Goal: Information Seeking & Learning: Check status

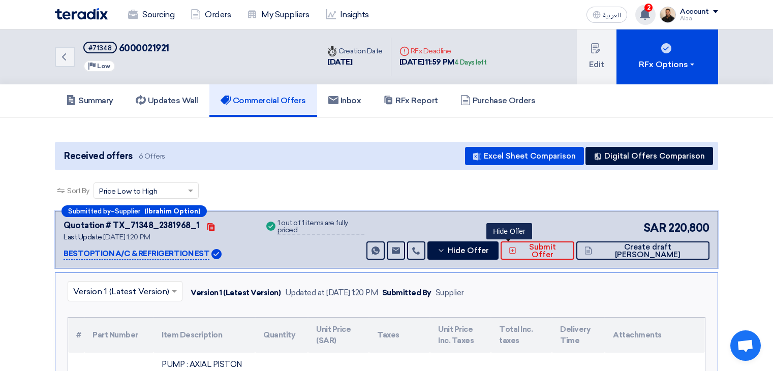
click at [630, 12] on app-language-toggle "العربية ع" at bounding box center [606, 15] width 49 height 16
click at [638, 11] on div "2 You have a new offer for '2536 (ANALYZER)' request with total price '98325' 1…" at bounding box center [645, 15] width 20 height 20
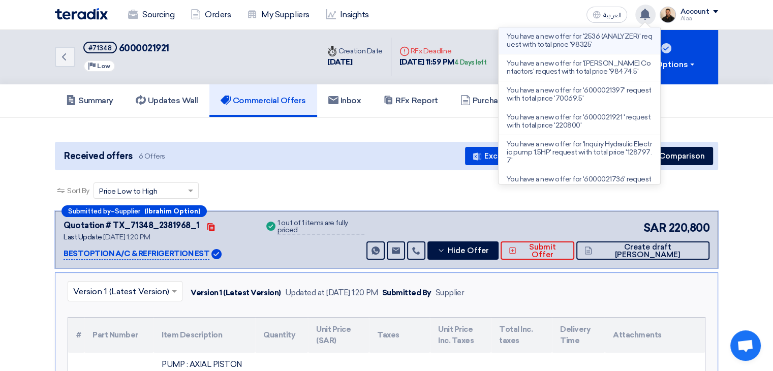
click at [555, 35] on p "You have a new offer for '2536 (ANALYZER)' request with total price '98325'" at bounding box center [579, 41] width 145 height 16
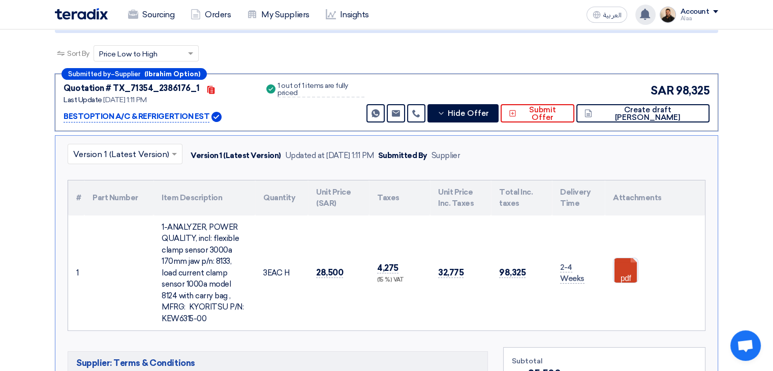
scroll to position [108, 0]
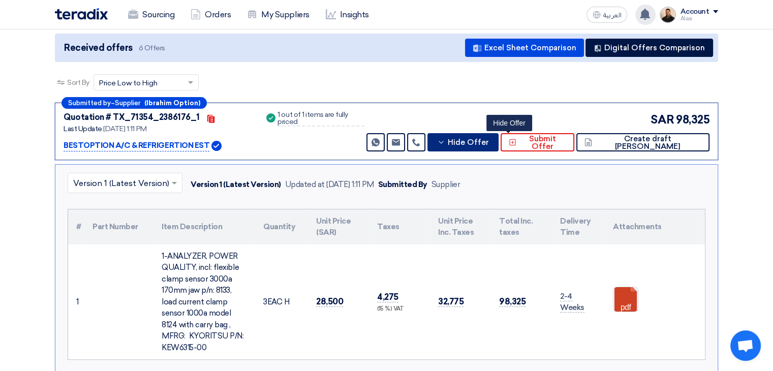
click at [494, 136] on button "Hide Offer" at bounding box center [462, 142] width 71 height 18
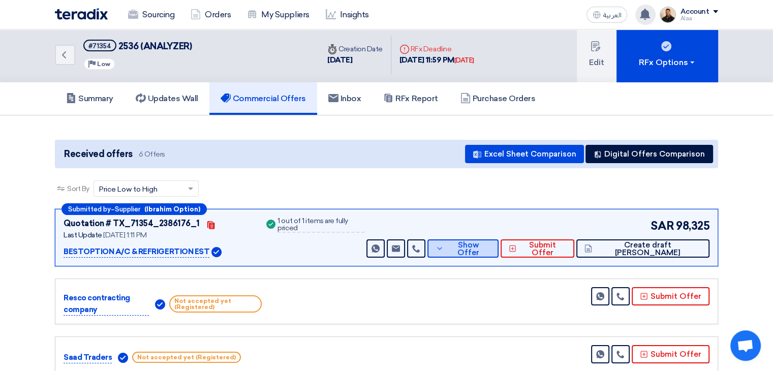
scroll to position [0, 0]
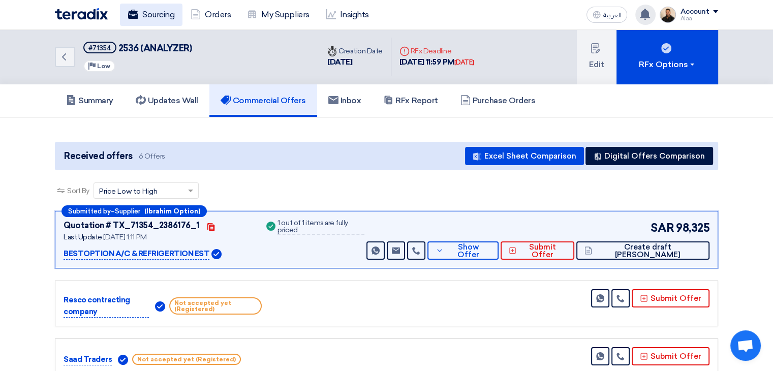
click at [164, 13] on link "Sourcing" at bounding box center [151, 15] width 63 height 22
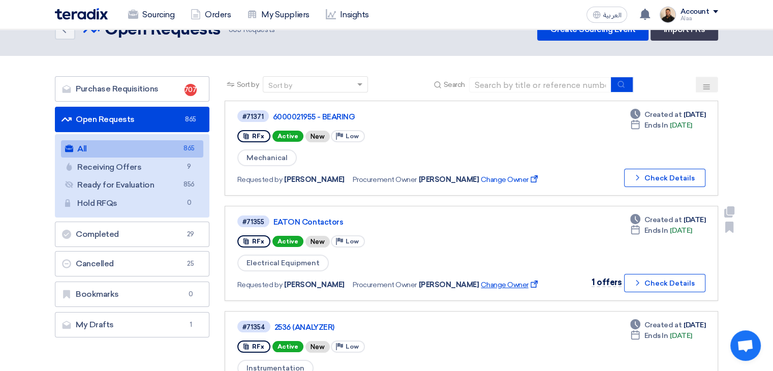
scroll to position [51, 0]
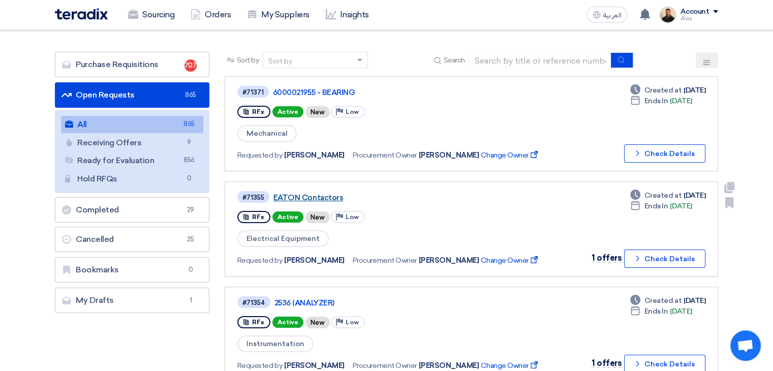
click at [307, 199] on link "EATON Contactors" at bounding box center [400, 197] width 254 height 9
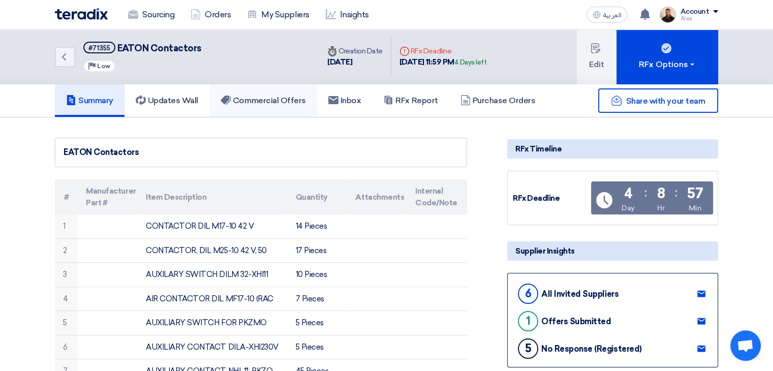
click at [289, 101] on h5 "Commercial Offers" at bounding box center [263, 101] width 85 height 10
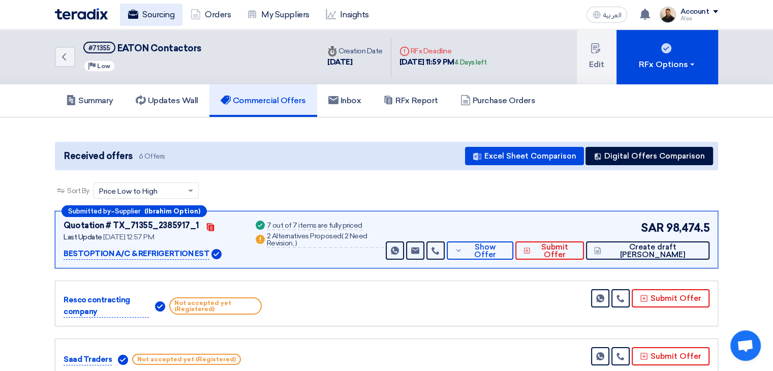
click at [158, 14] on link "Sourcing" at bounding box center [151, 15] width 63 height 22
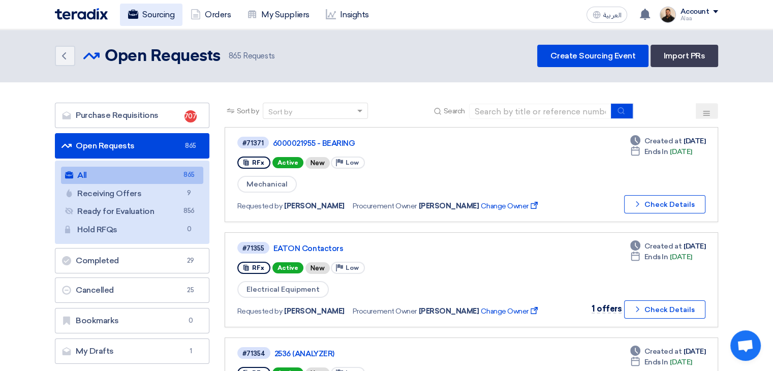
click at [164, 17] on link "Sourcing" at bounding box center [151, 15] width 63 height 22
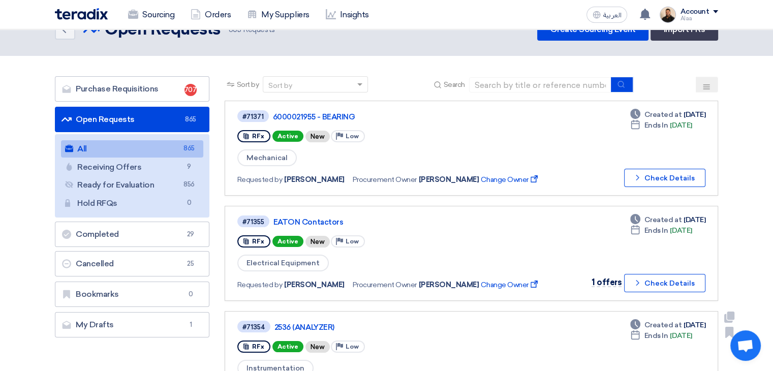
scroll to position [51, 0]
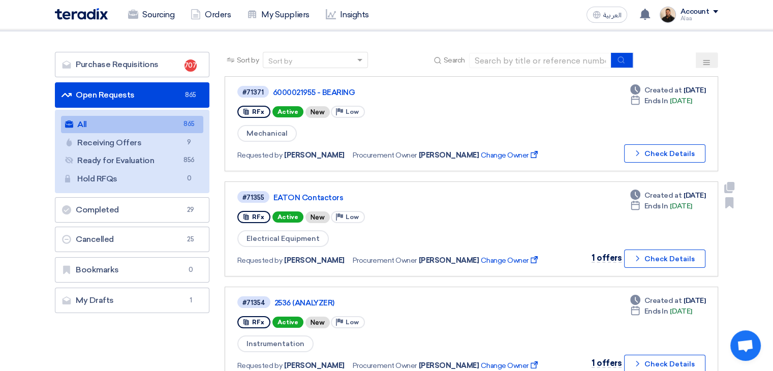
click at [552, 244] on div "#71355 [PERSON_NAME] Contactors RFx Active New Priority Low Electrical Equipmen…" at bounding box center [471, 229] width 468 height 78
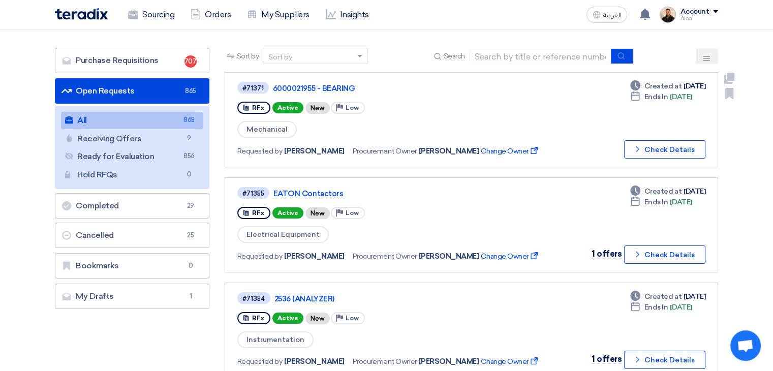
scroll to position [0, 0]
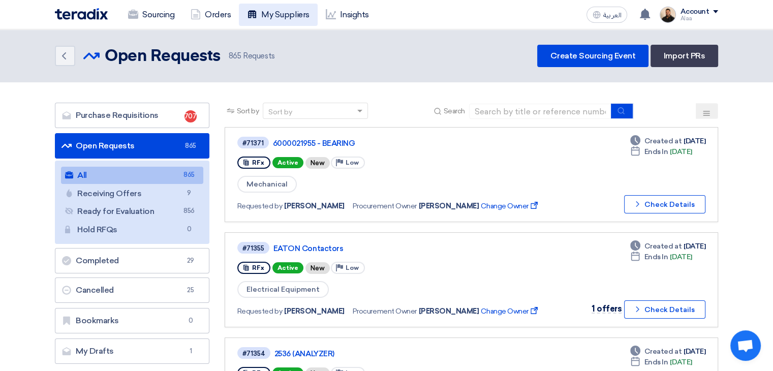
click at [295, 11] on link "My Suppliers" at bounding box center [278, 15] width 78 height 22
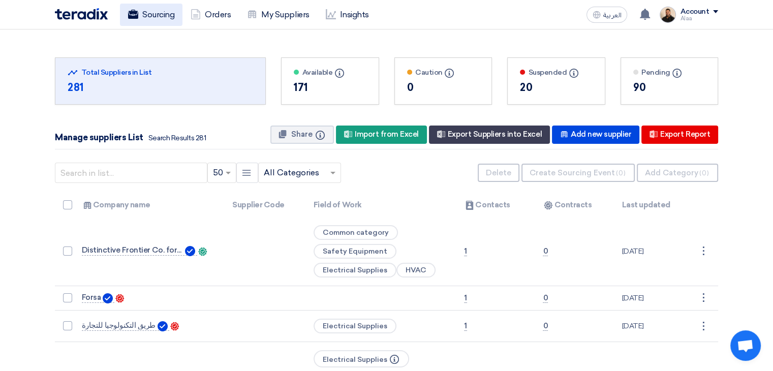
click at [155, 13] on link "Sourcing" at bounding box center [151, 15] width 63 height 22
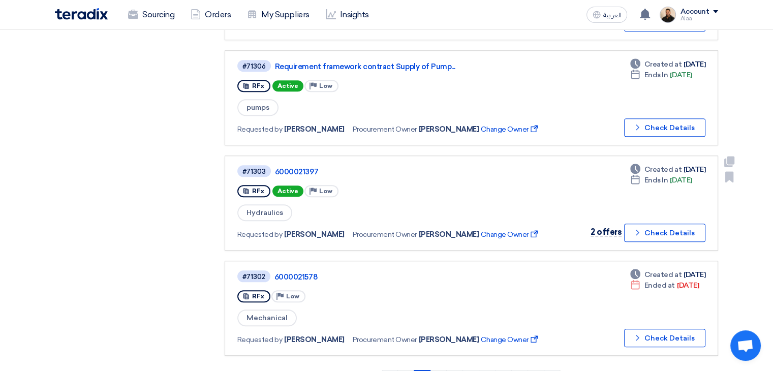
scroll to position [762, 0]
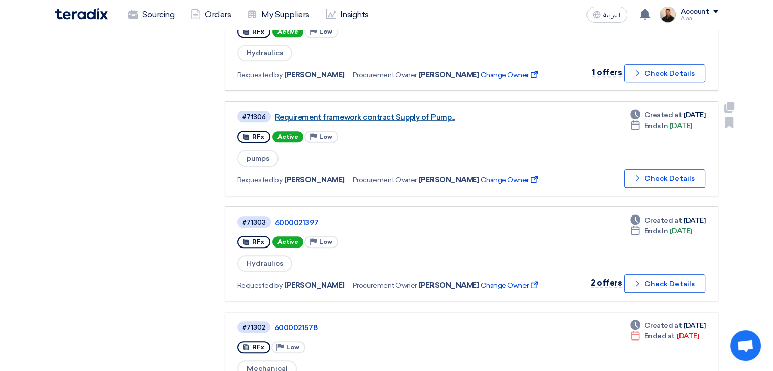
click at [356, 113] on link "Requirement framework contract Supply of Pump..." at bounding box center [402, 117] width 254 height 9
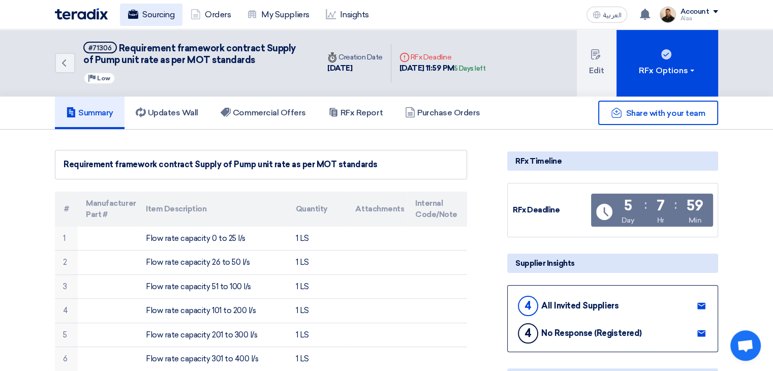
click at [165, 15] on link "Sourcing" at bounding box center [151, 15] width 63 height 22
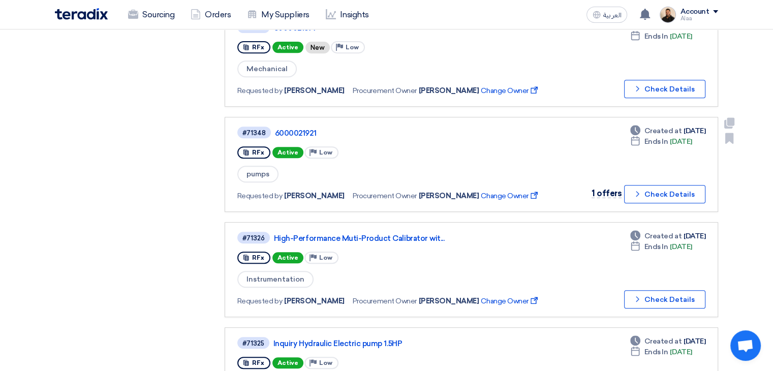
scroll to position [407, 0]
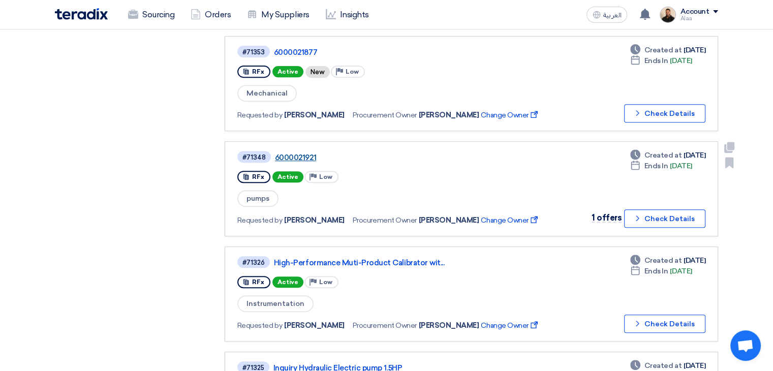
click at [302, 153] on link "6000021921" at bounding box center [402, 157] width 254 height 9
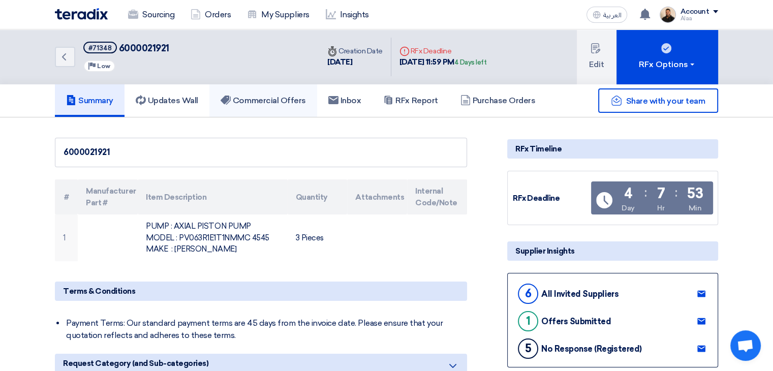
click at [265, 94] on link "Commercial Offers" at bounding box center [263, 100] width 108 height 33
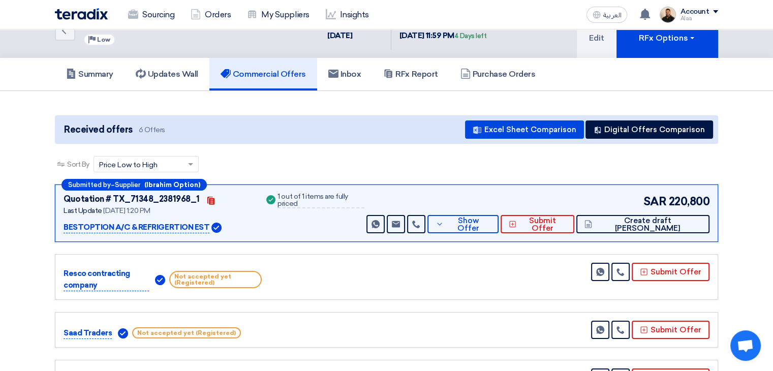
scroll to position [51, 0]
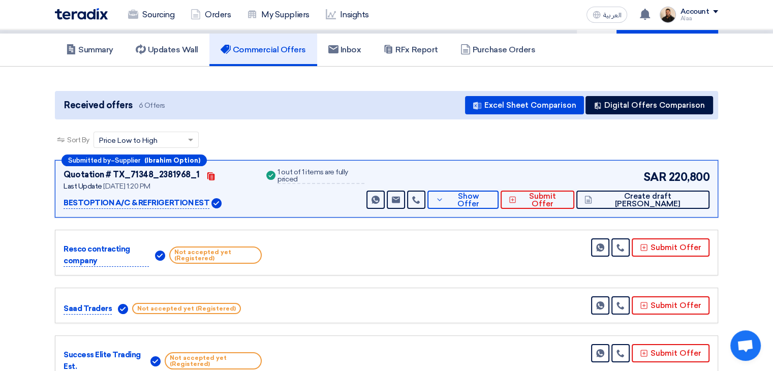
drag, startPoint x: 287, startPoint y: 175, endPoint x: 379, endPoint y: 173, distance: 91.5
click at [364, 173] on div "1 out of 1 items are fully priced" at bounding box center [321, 176] width 86 height 15
click at [392, 177] on div "Quotation # TX_71348_2381968_1 Contacts Last Update [DATE] 1:20 PM BESTOPTION A…" at bounding box center [387, 189] width 646 height 40
